Goal: Check status

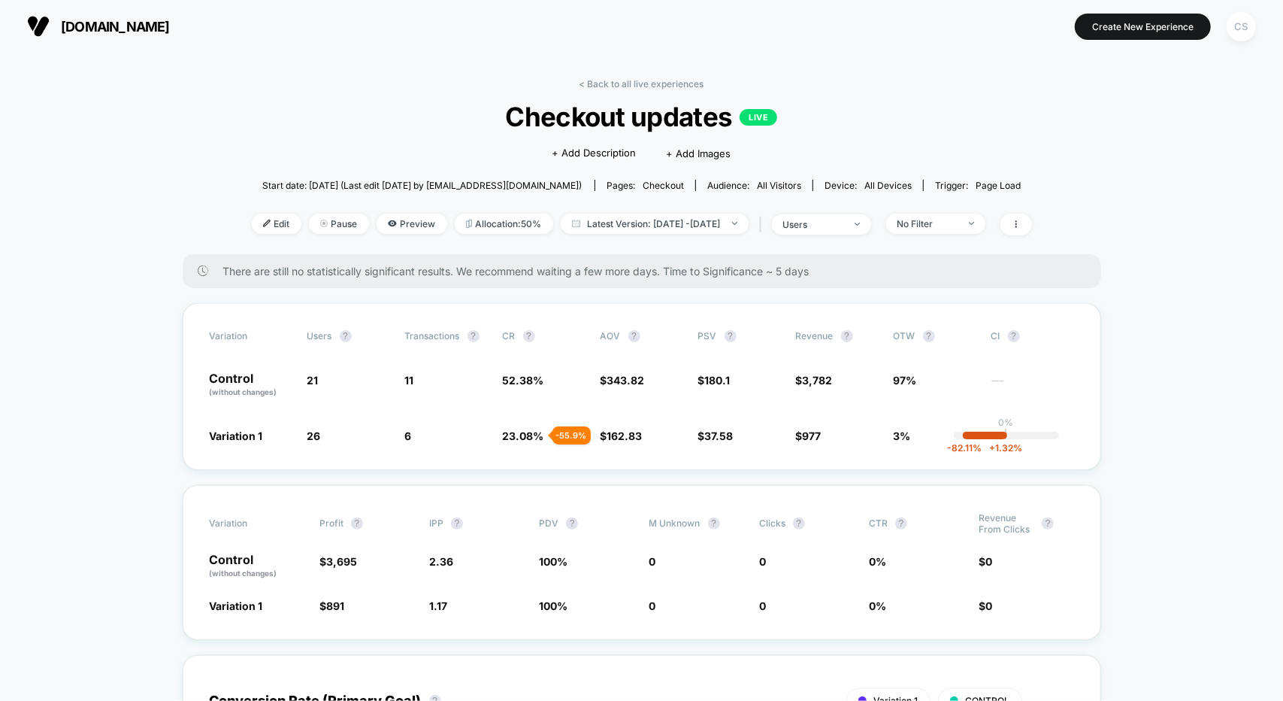
click at [1239, 29] on div "CS" at bounding box center [1241, 26] width 29 height 29
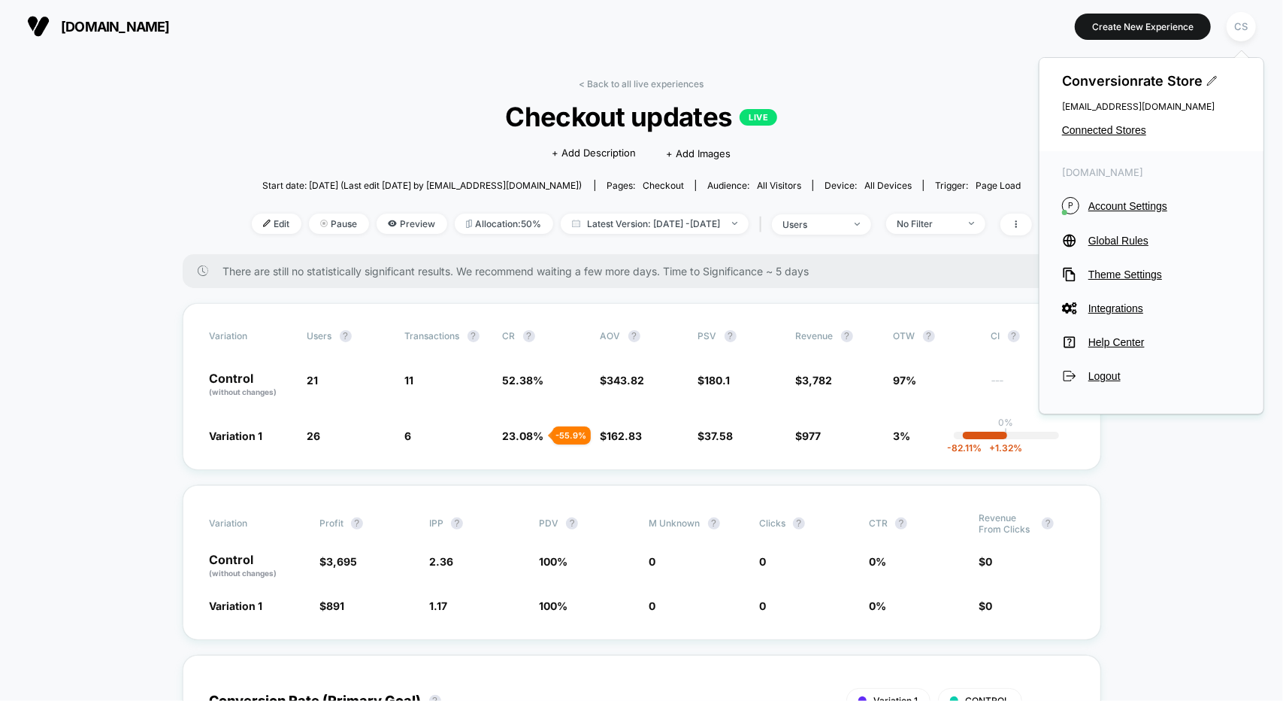
click at [450, 52] on div "[DOMAIN_NAME] [URL][DOMAIN_NAME] Create New Experience CS" at bounding box center [641, 26] width 1283 height 53
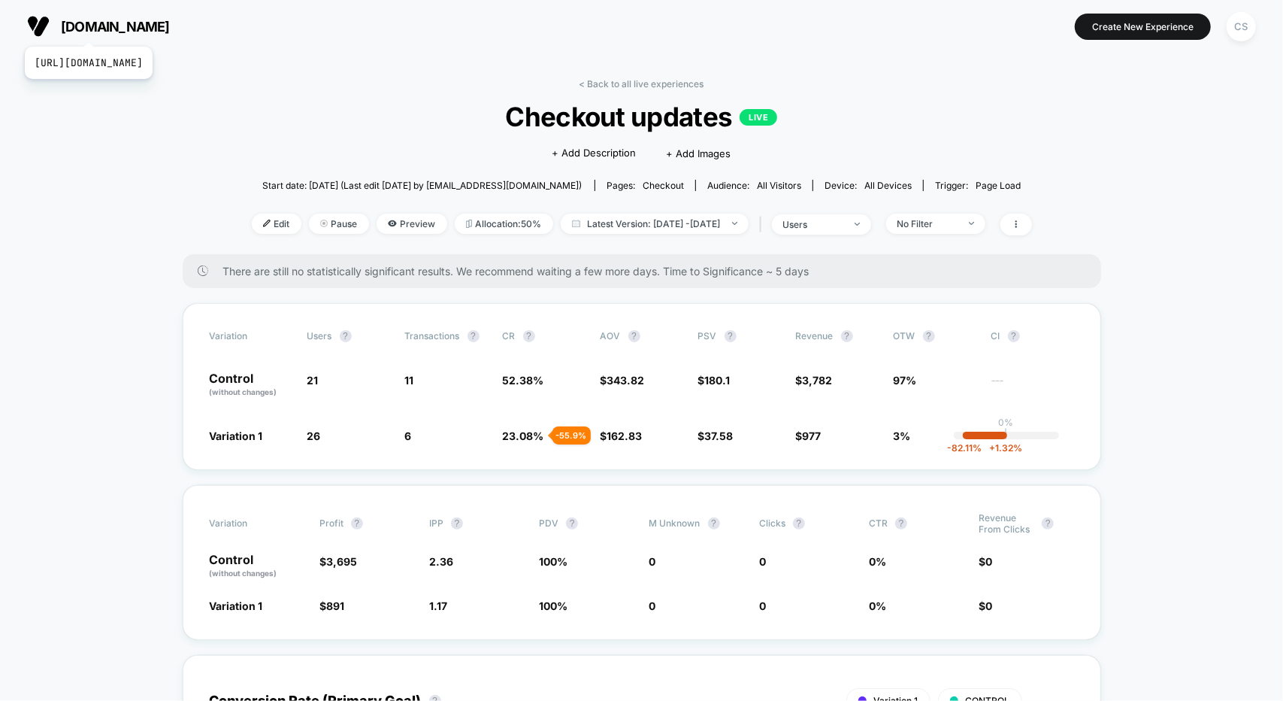
click at [123, 28] on span "[DOMAIN_NAME]" at bounding box center [115, 27] width 109 height 16
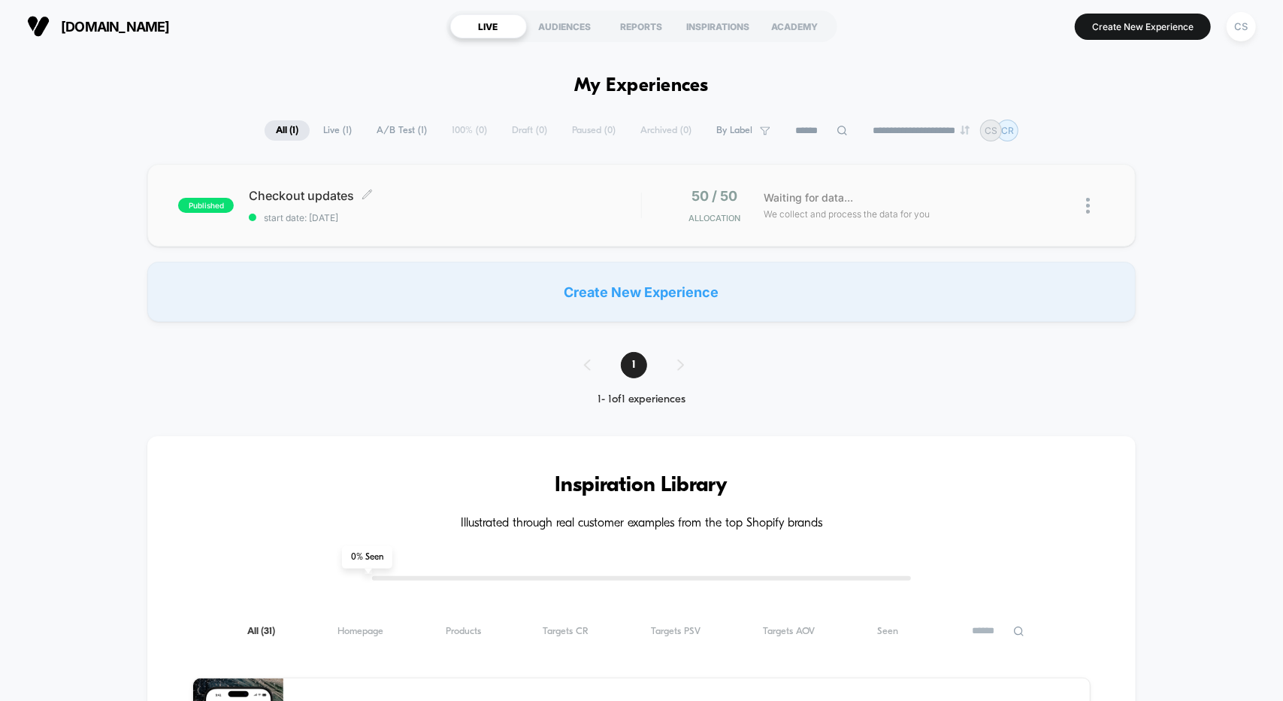
click at [349, 189] on span "Checkout updates Click to edit experience details" at bounding box center [445, 195] width 392 height 15
